Goal: Check status: Check status

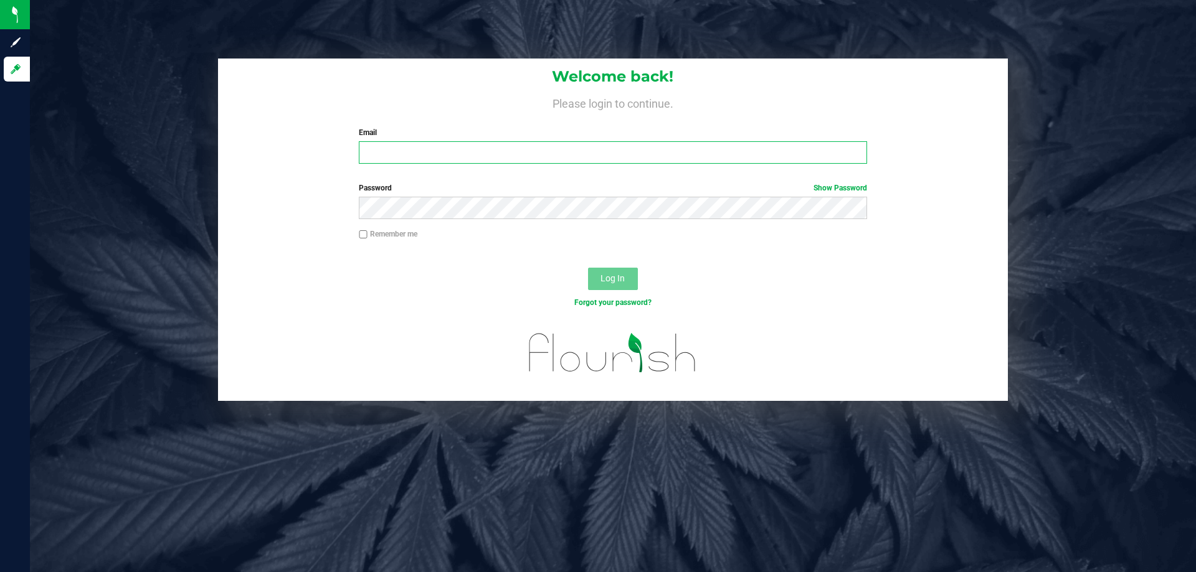
click at [518, 149] on input "Email" at bounding box center [613, 152] width 508 height 22
type input "[EMAIL_ADDRESS][DOMAIN_NAME]"
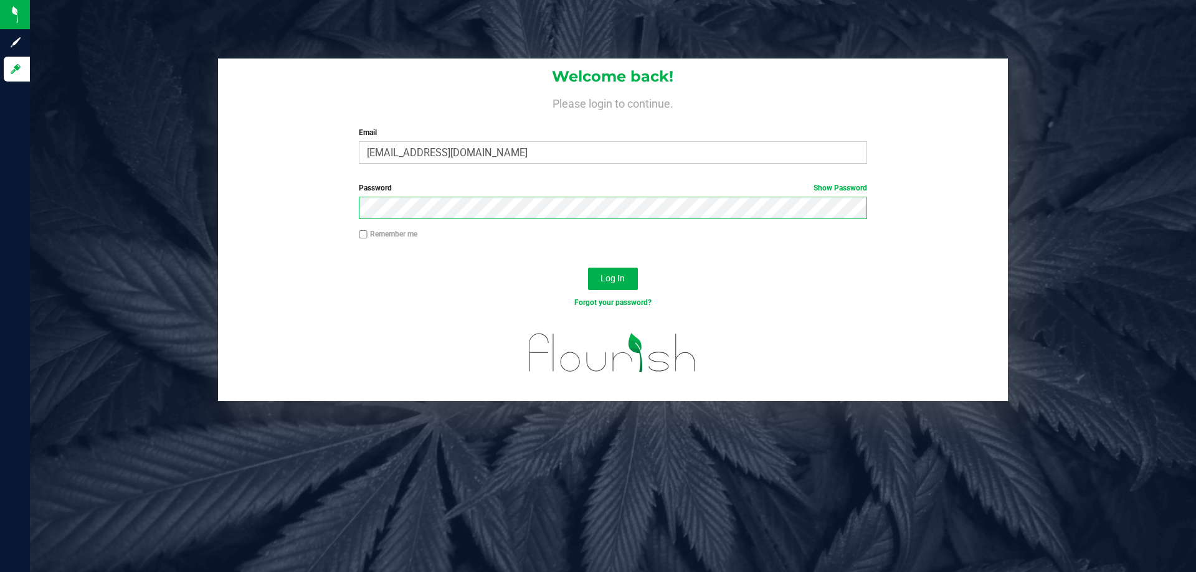
click at [588, 268] on button "Log In" at bounding box center [613, 279] width 50 height 22
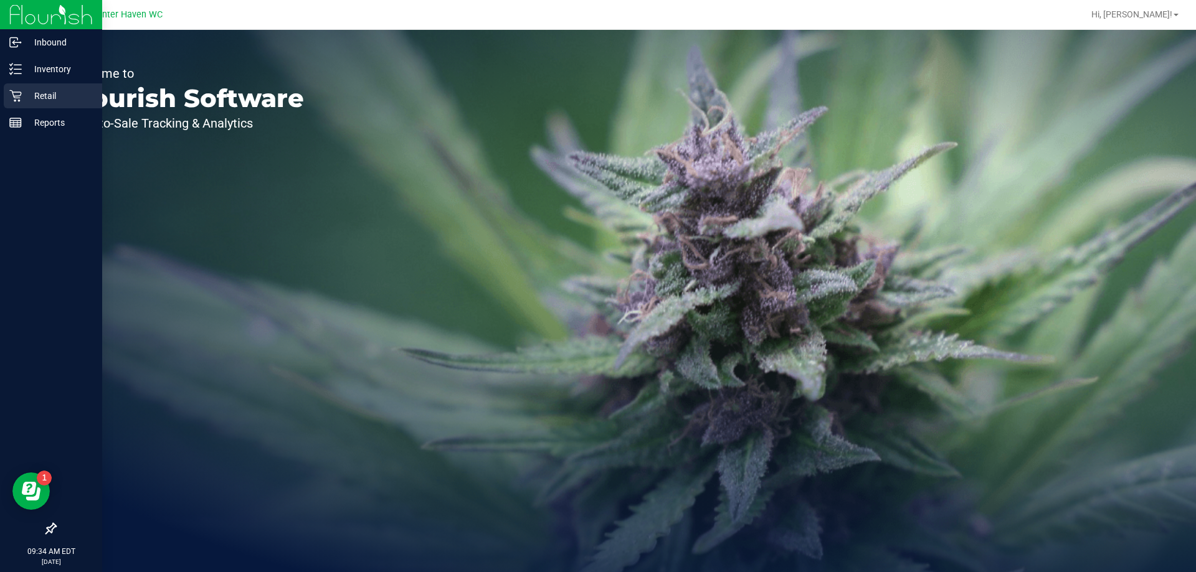
click at [48, 98] on p "Retail" at bounding box center [59, 95] width 75 height 15
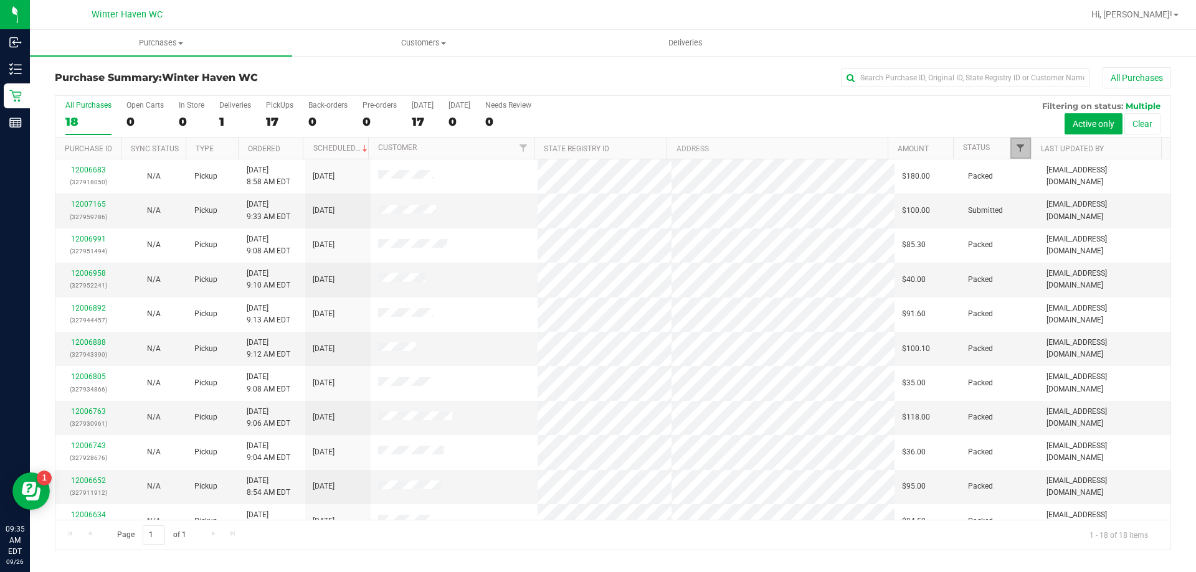
click at [1017, 146] on span "Filter" at bounding box center [1020, 148] width 10 height 10
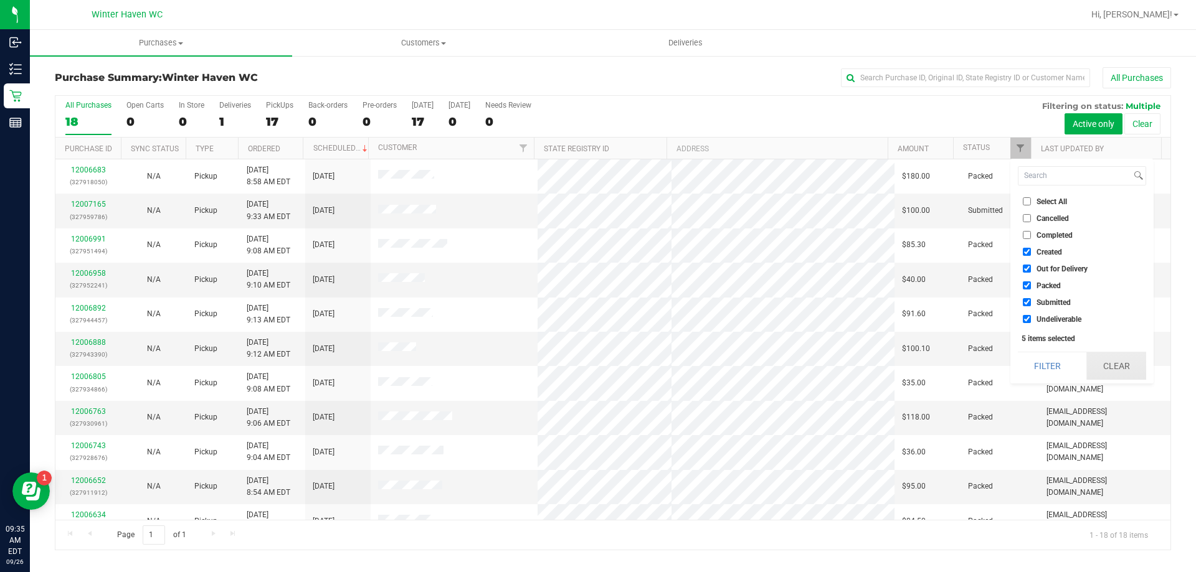
click at [1098, 367] on button "Clear" at bounding box center [1116, 366] width 60 height 27
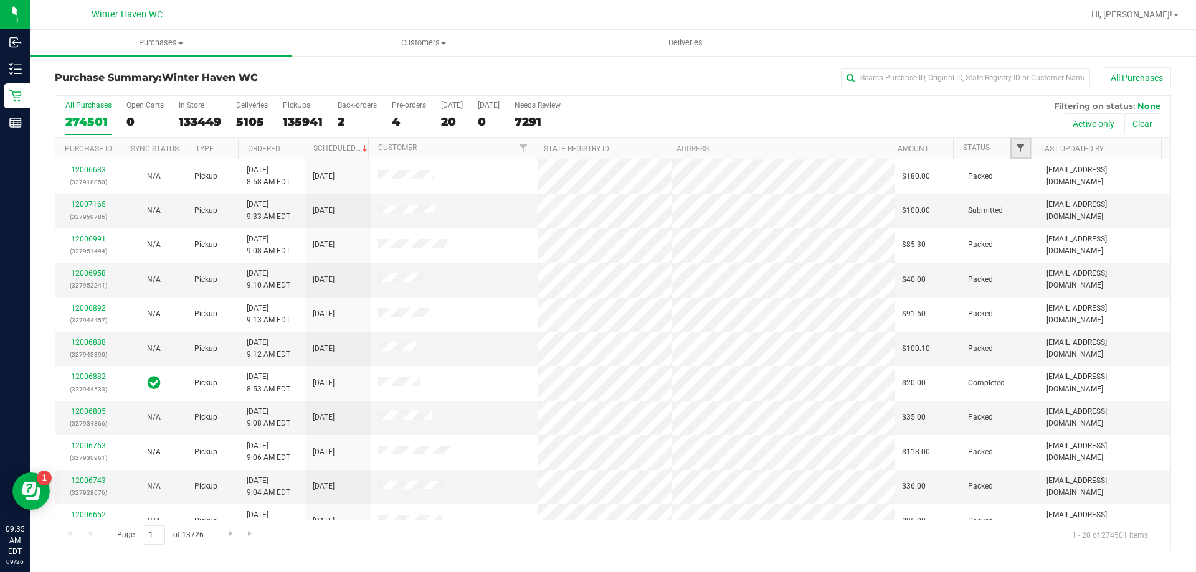
click at [1025, 145] on span "Filter" at bounding box center [1020, 148] width 10 height 10
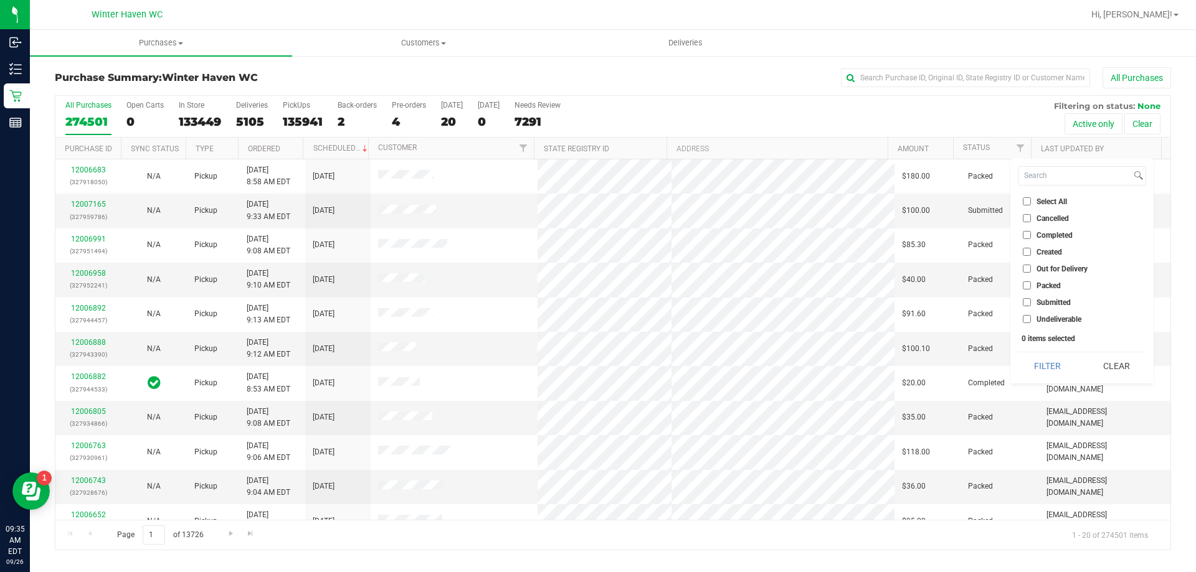
click at [1030, 301] on input "Submitted" at bounding box center [1027, 302] width 8 height 8
click at [1052, 363] on button "Filter" at bounding box center [1048, 366] width 60 height 27
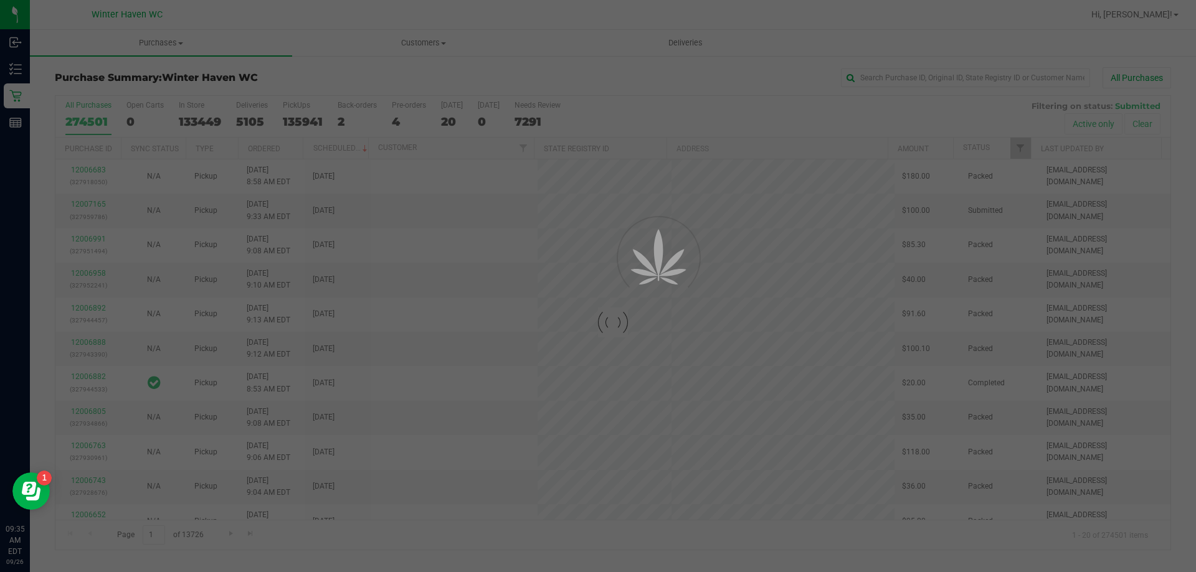
checkbox input "true"
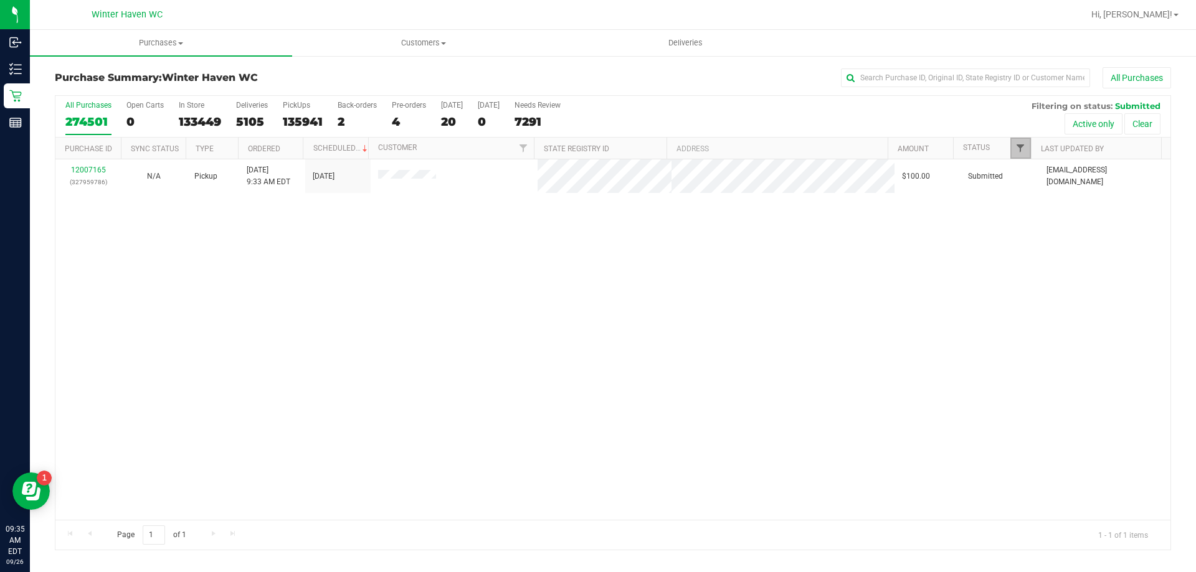
click at [1020, 152] on span "Filter" at bounding box center [1020, 148] width 10 height 10
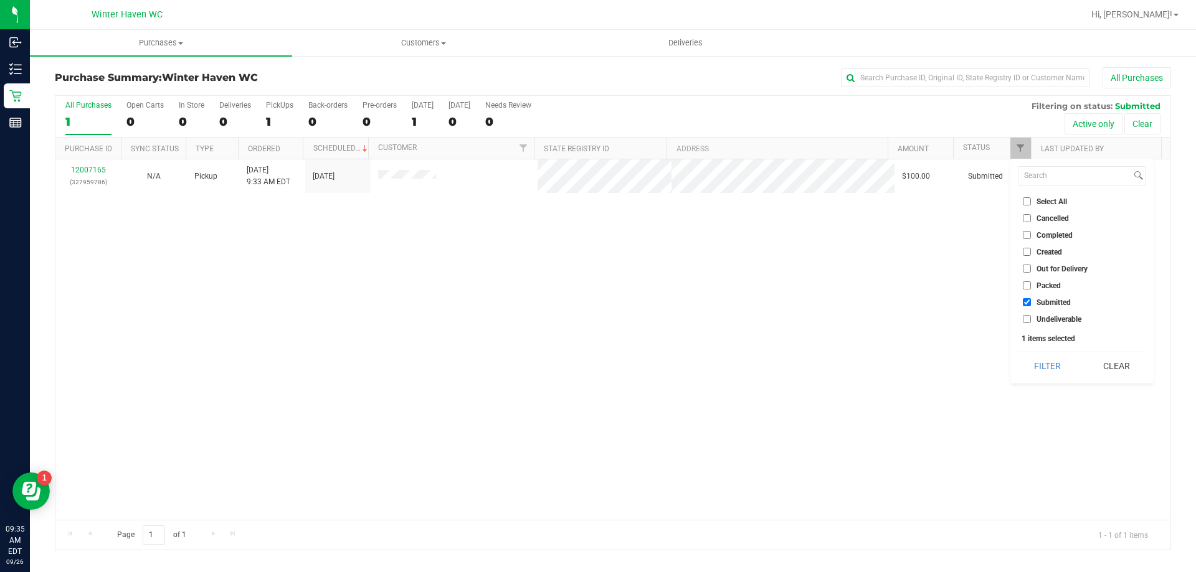
click at [1021, 284] on li "Packed" at bounding box center [1082, 285] width 128 height 13
drag, startPoint x: 1027, startPoint y: 286, endPoint x: 1033, endPoint y: 308, distance: 22.9
click at [1029, 287] on input "Packed" at bounding box center [1027, 286] width 8 height 8
checkbox input "true"
click at [1041, 359] on button "Filter" at bounding box center [1048, 366] width 60 height 27
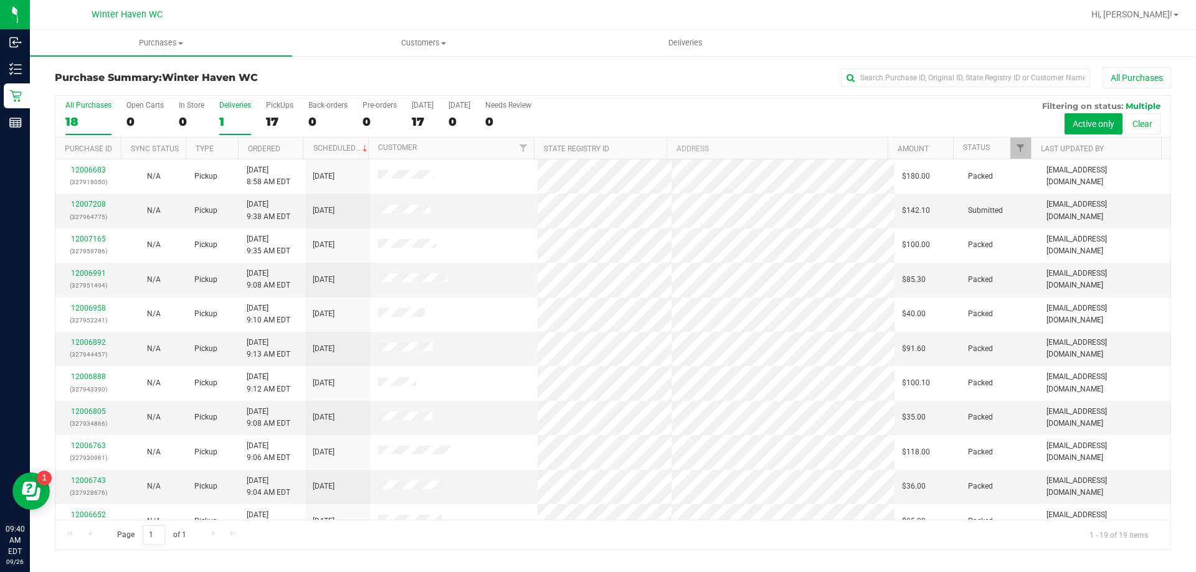
click at [220, 123] on div "1" at bounding box center [235, 122] width 32 height 14
click at [0, 0] on input "Deliveries 1" at bounding box center [0, 0] width 0 height 0
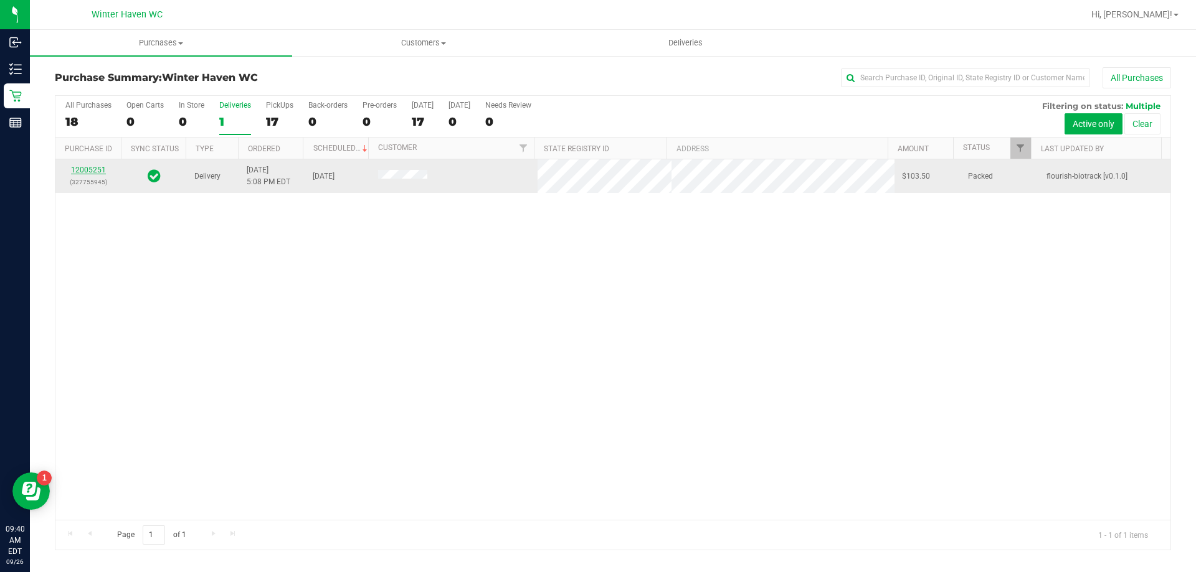
click at [83, 166] on link "12005251" at bounding box center [88, 170] width 35 height 9
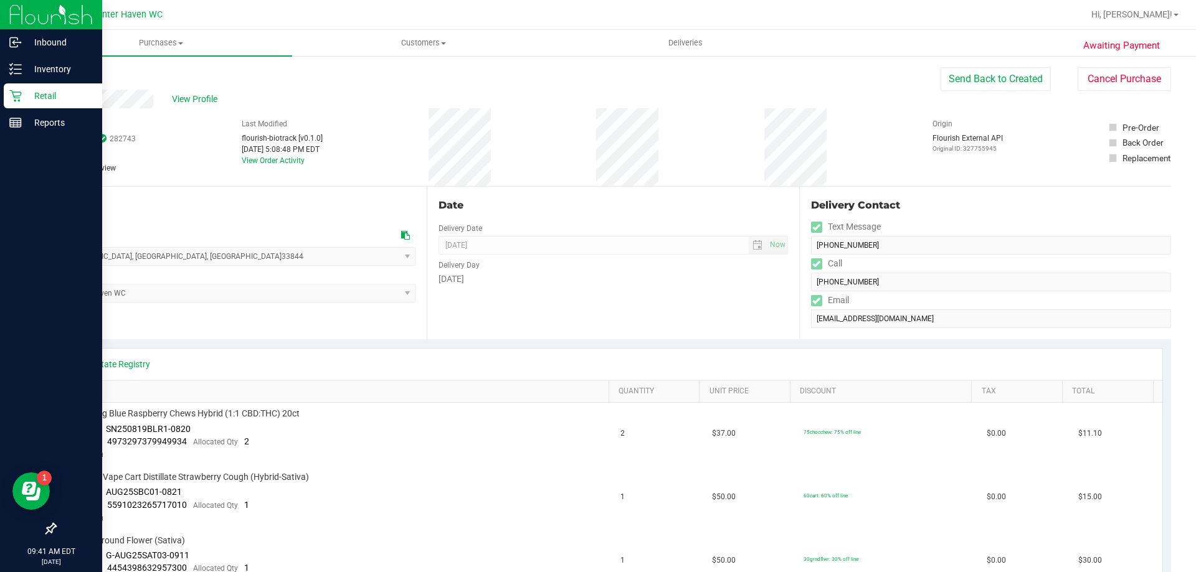
click at [50, 103] on p "Retail" at bounding box center [59, 95] width 75 height 15
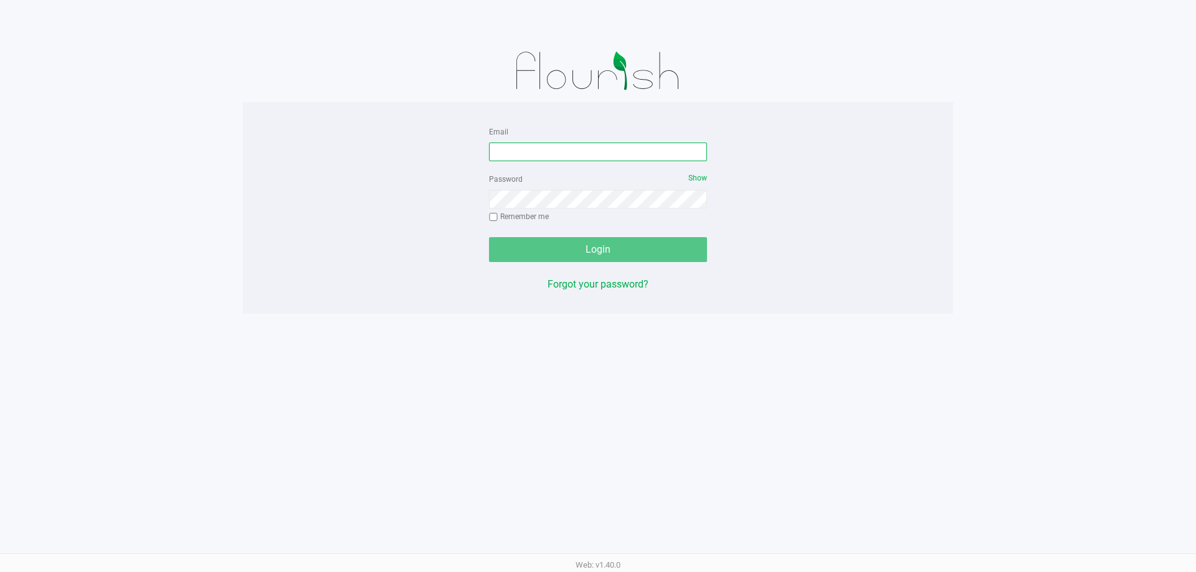
click at [546, 146] on input "Email" at bounding box center [598, 152] width 218 height 19
type input "[EMAIL_ADDRESS][DOMAIN_NAME]"
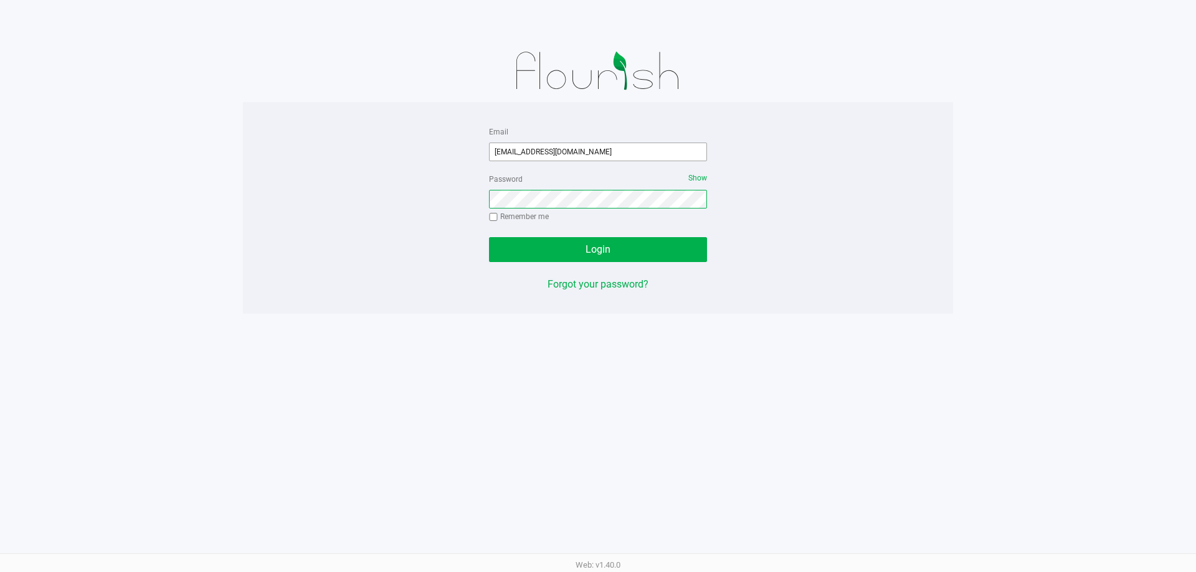
click at [489, 237] on button "Login" at bounding box center [598, 249] width 218 height 25
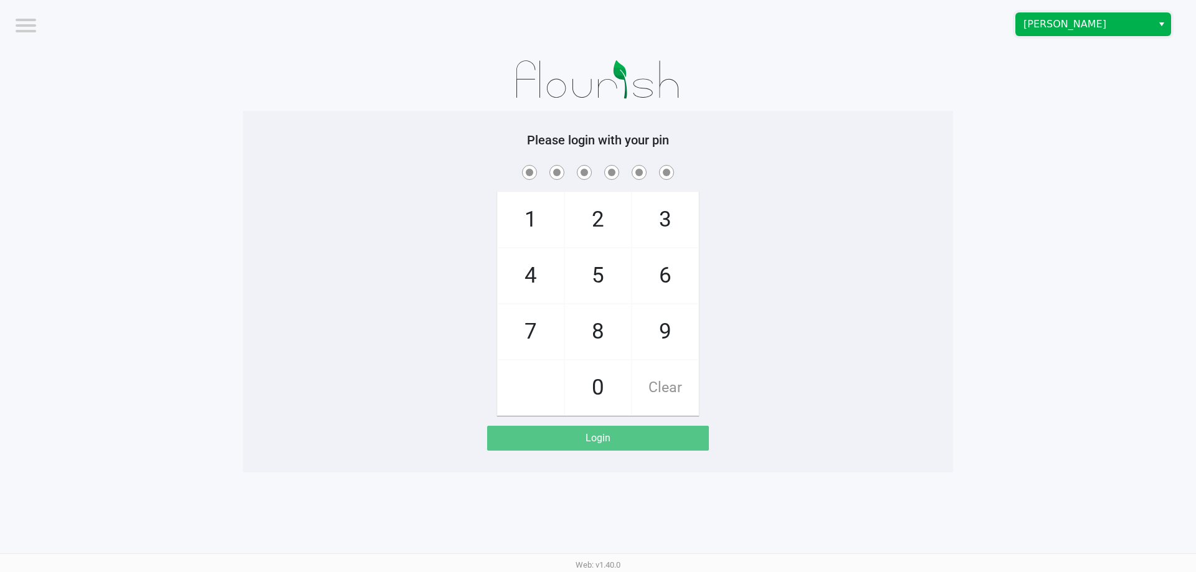
click at [1099, 31] on span "[PERSON_NAME]" at bounding box center [1083, 24] width 121 height 15
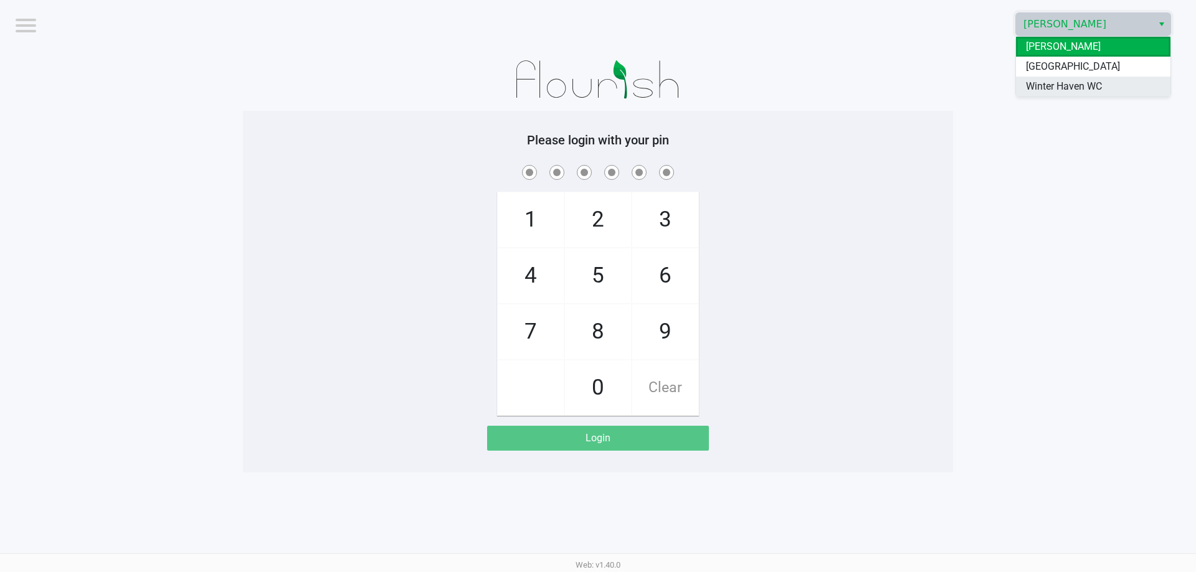
click at [1066, 85] on span "Winter Haven WC" at bounding box center [1064, 86] width 76 height 15
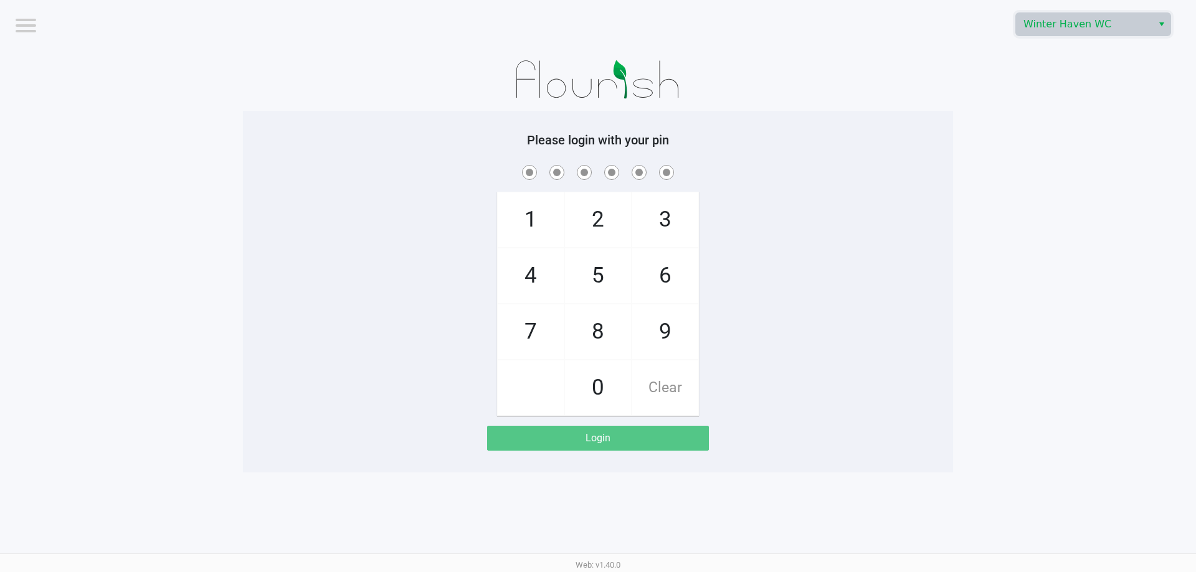
click at [1017, 178] on app-pos-login-wrapper "Logout Winter Haven WC Please login with your pin 1 4 7 2 5 8 0 3 6 9 Clear Log…" at bounding box center [598, 236] width 1196 height 473
click at [523, 216] on span "1" at bounding box center [531, 219] width 66 height 55
checkbox input "true"
click at [642, 270] on span "6" at bounding box center [665, 276] width 66 height 55
checkbox input "true"
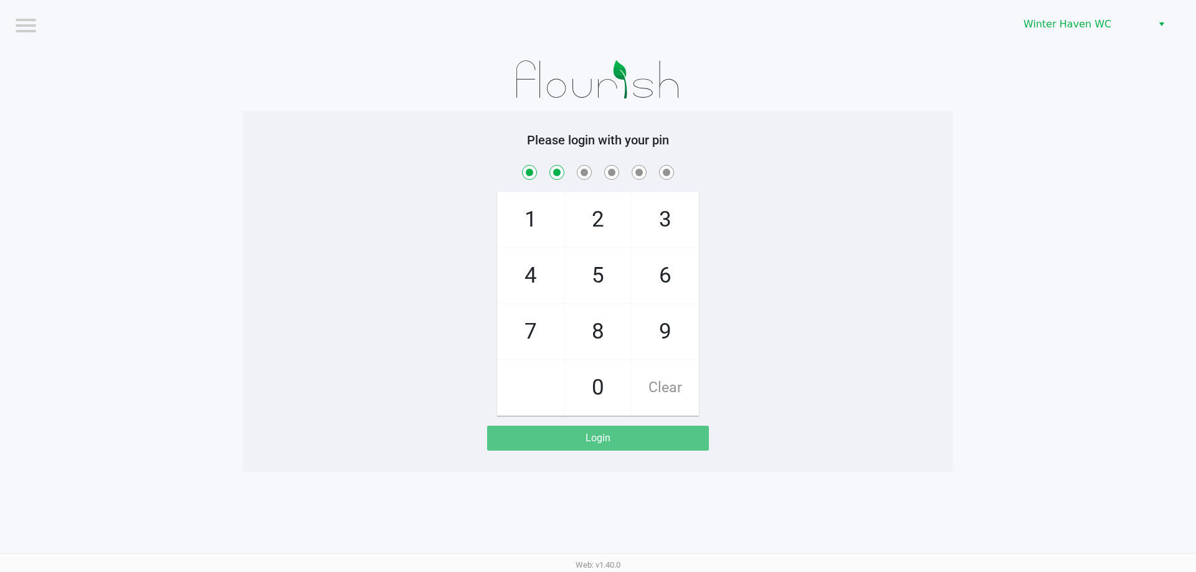
click at [548, 269] on span "4" at bounding box center [531, 276] width 66 height 55
checkbox input "true"
click at [596, 374] on span "0" at bounding box center [598, 388] width 66 height 55
checkbox input "true"
click at [596, 374] on span "0" at bounding box center [598, 388] width 66 height 55
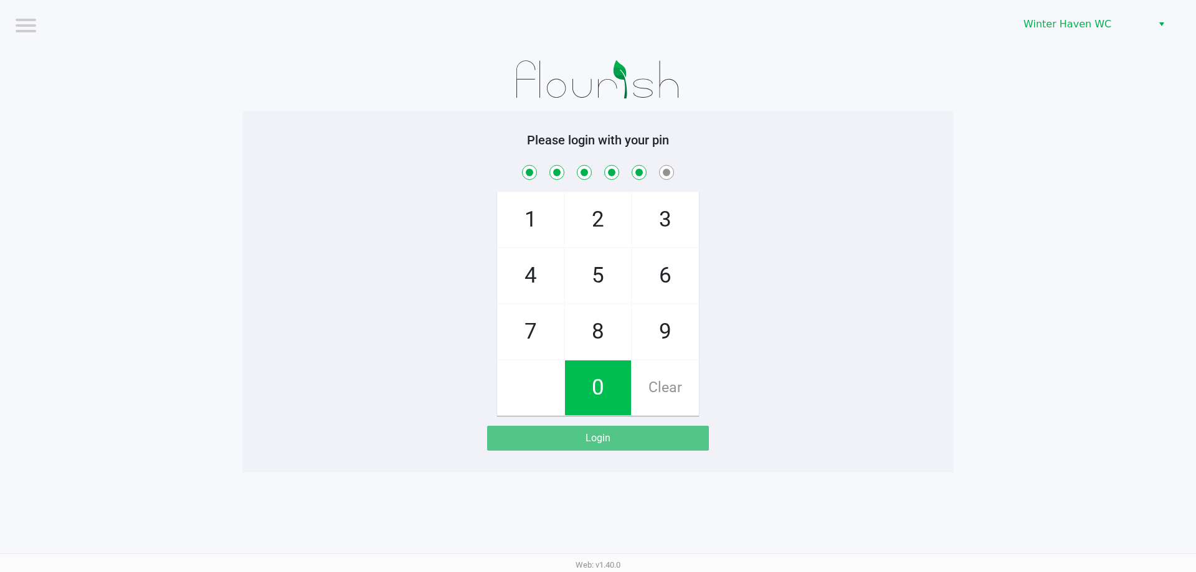
checkbox input "true"
click at [670, 273] on span "6" at bounding box center [665, 276] width 66 height 55
checkbox input "true"
